Goal: Task Accomplishment & Management: Complete application form

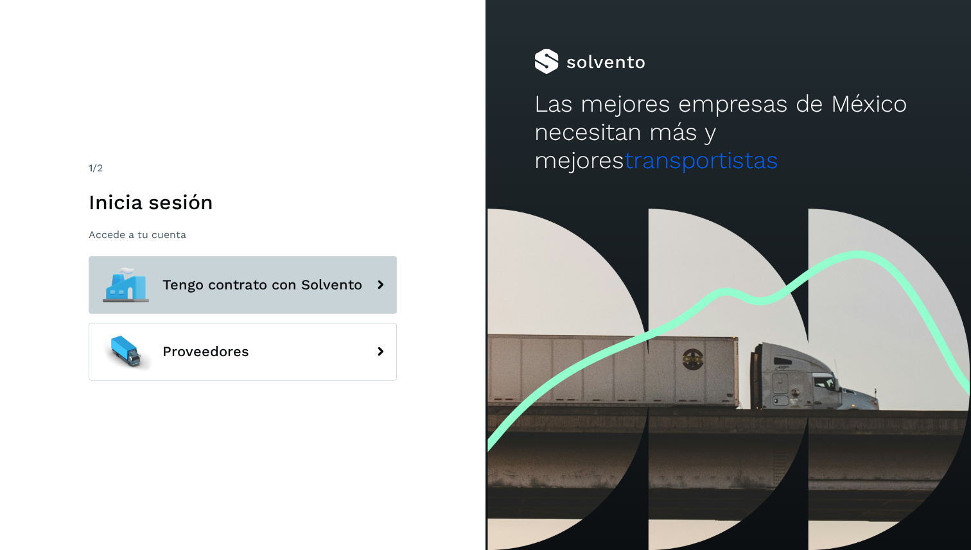
click at [319, 294] on button "Tengo contrato con Solvento" at bounding box center [243, 285] width 308 height 58
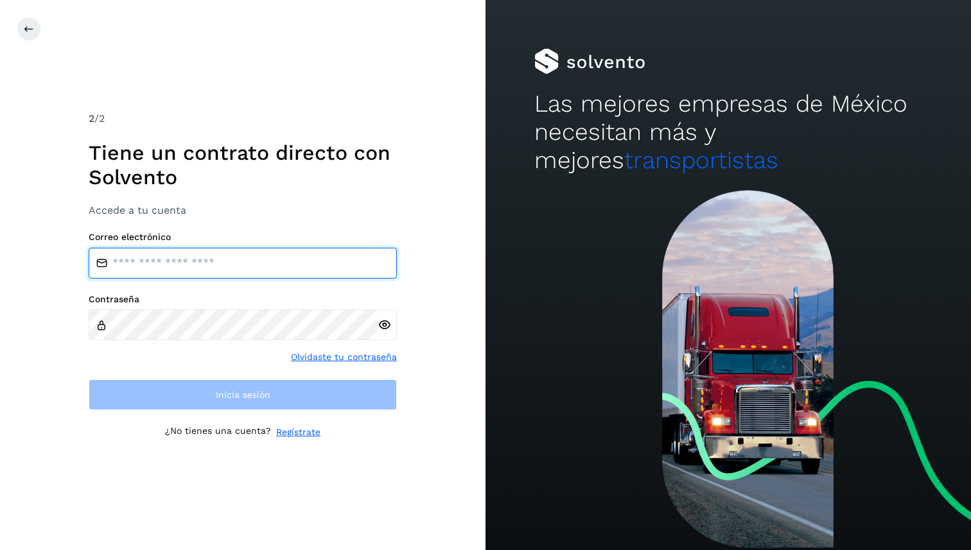
click at [219, 248] on input "email" at bounding box center [243, 263] width 308 height 31
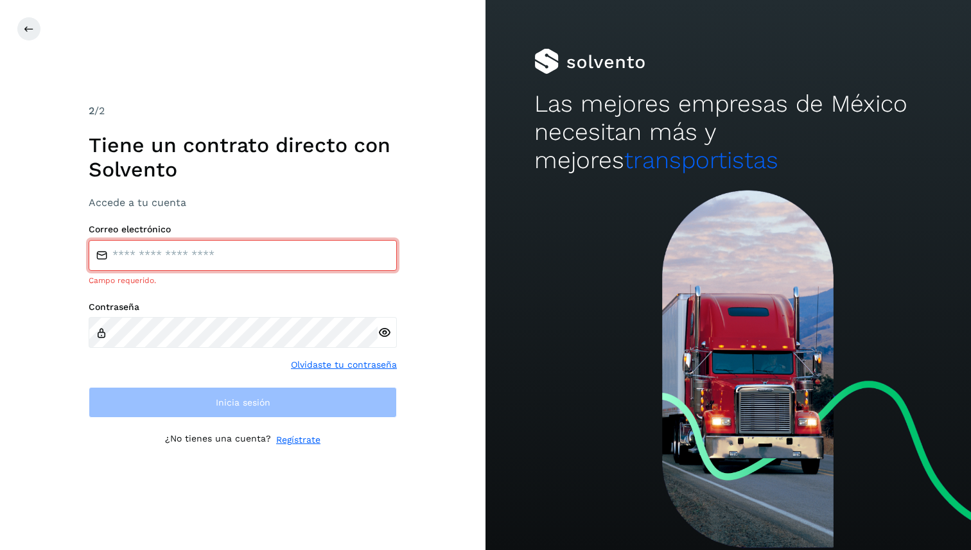
type input "**********"
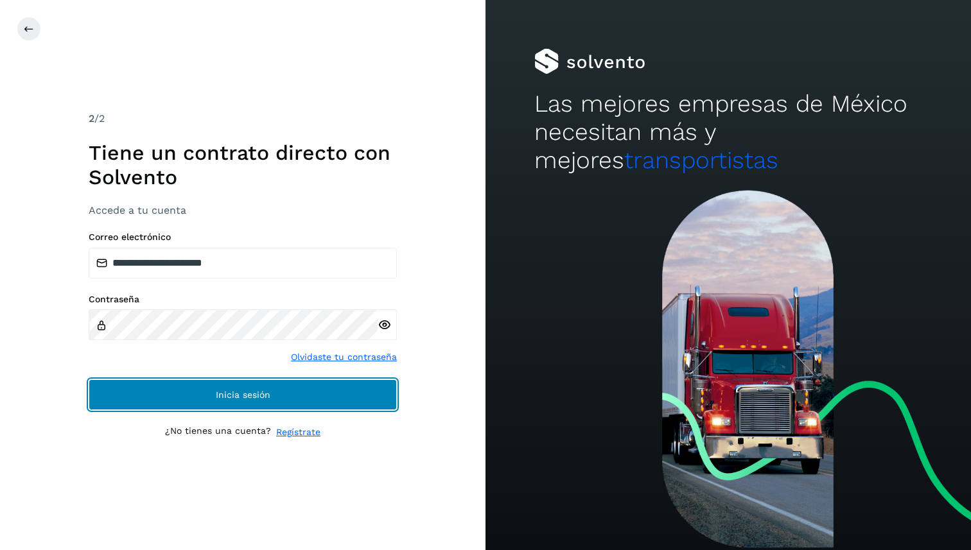
click at [248, 402] on button "Inicia sesión" at bounding box center [243, 394] width 308 height 31
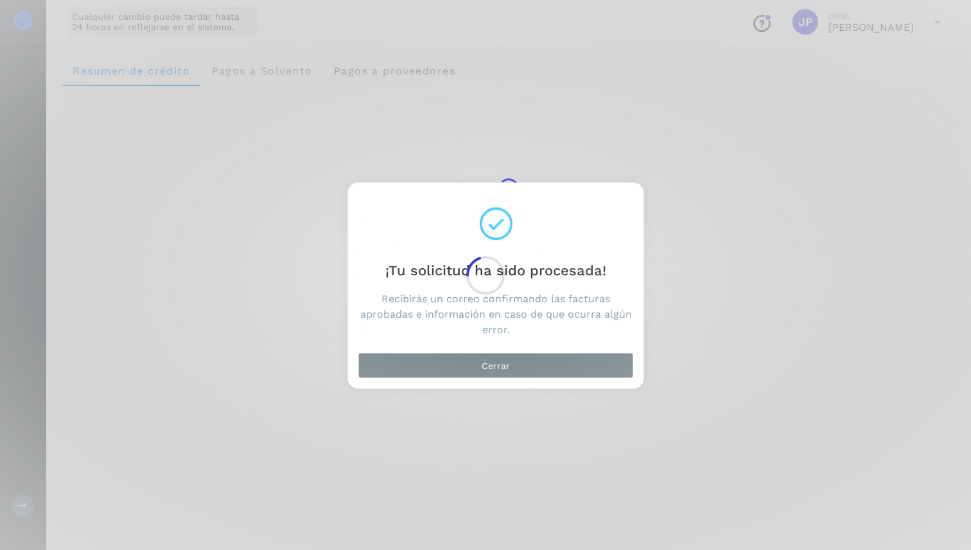
click at [435, 365] on div at bounding box center [485, 275] width 971 height 550
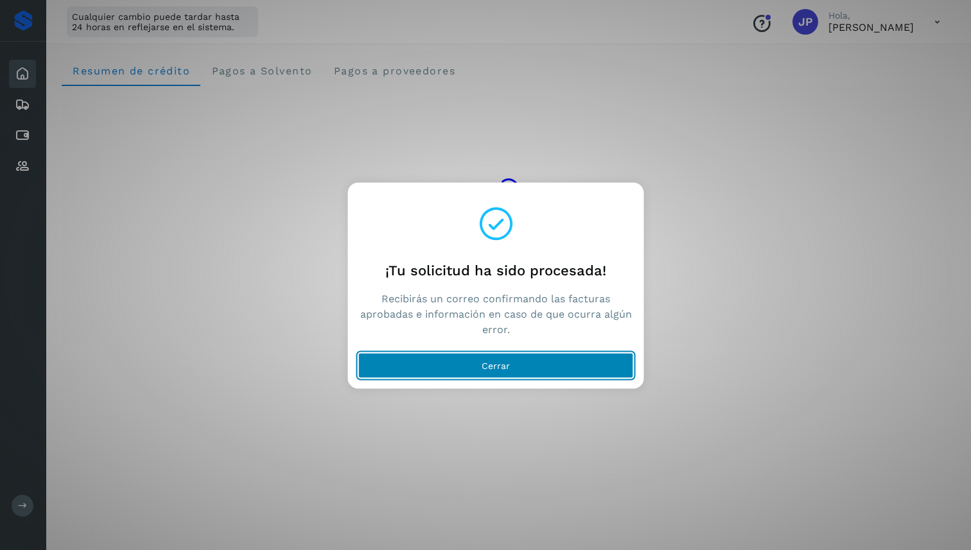
click at [474, 362] on button "Cerrar" at bounding box center [495, 365] width 275 height 26
